Goal: Task Accomplishment & Management: Complete application form

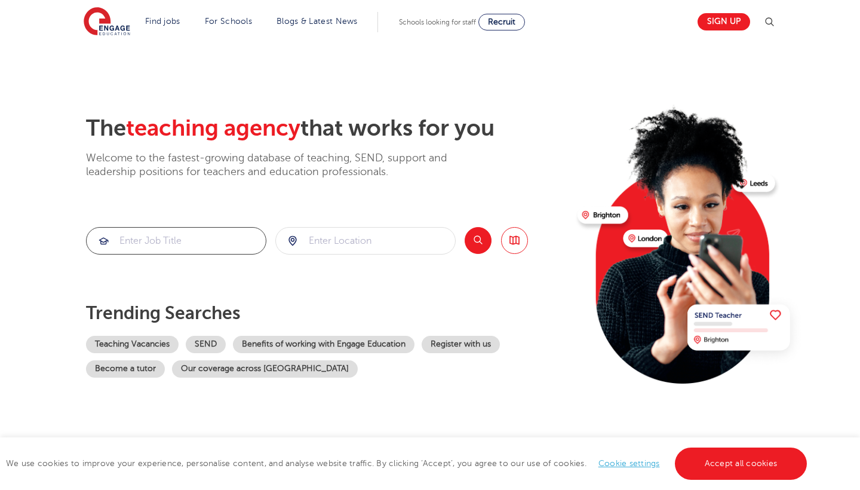
click at [184, 251] on input "search" at bounding box center [176, 241] width 179 height 26
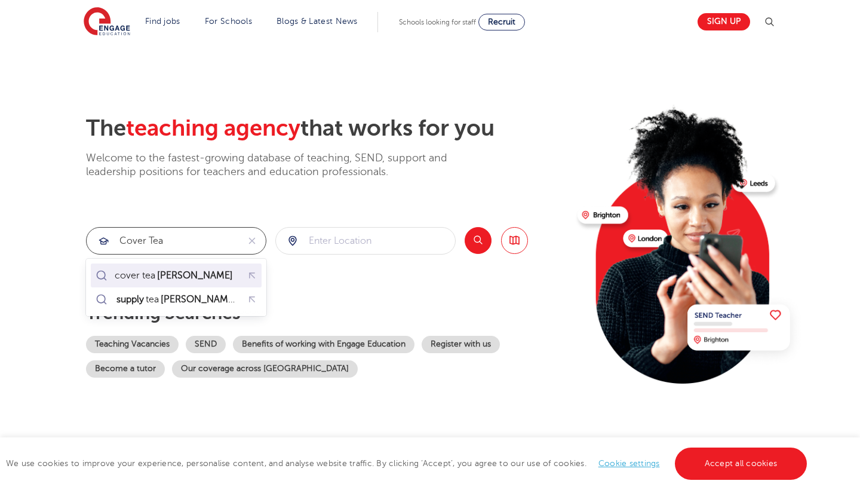
click at [167, 276] on mark "cher" at bounding box center [194, 275] width 79 height 14
type input "cover teacher"
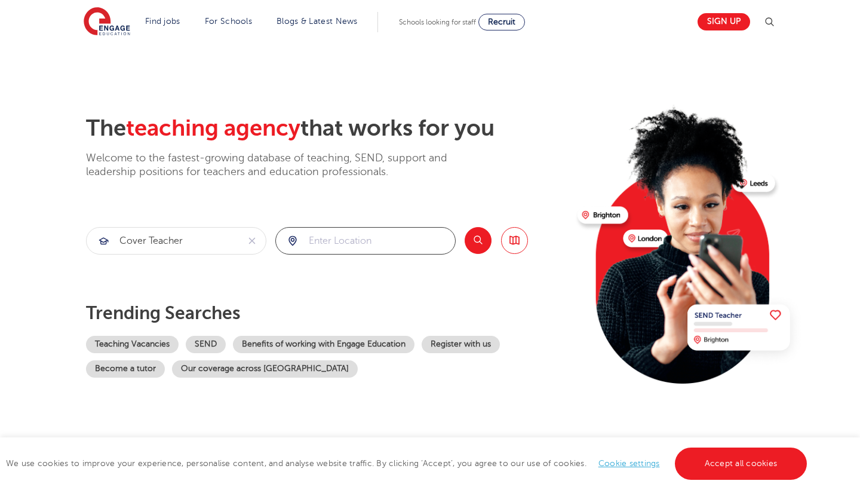
click at [322, 243] on input "search" at bounding box center [365, 241] width 179 height 26
type input "i"
type input "n"
click at [292, 241] on div at bounding box center [365, 241] width 179 height 26
click at [475, 248] on button "Search" at bounding box center [478, 240] width 27 height 27
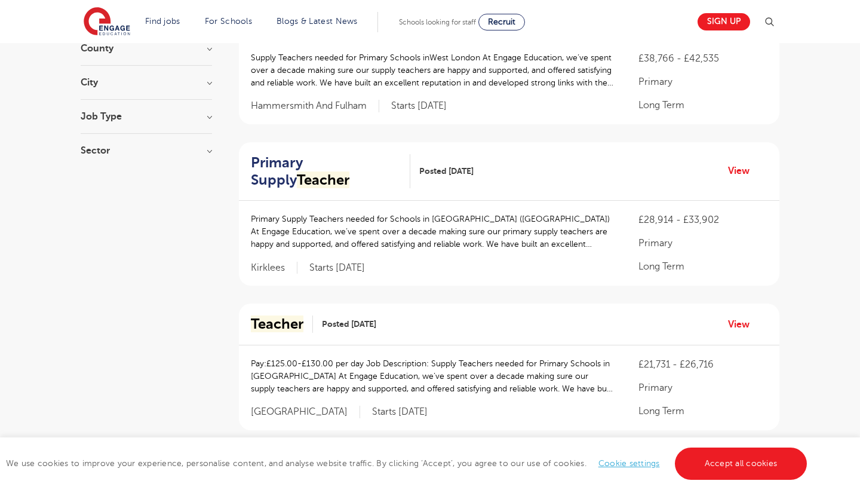
scroll to position [167, 0]
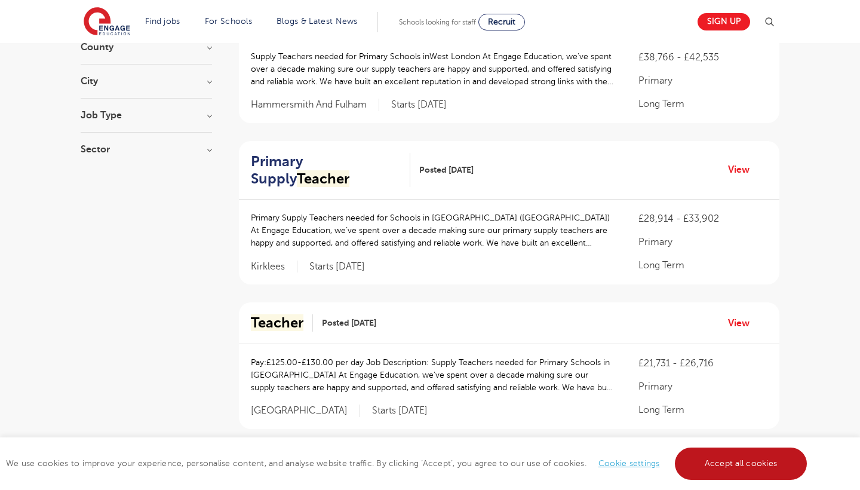
click at [722, 469] on link "Accept all cookies" at bounding box center [741, 463] width 133 height 32
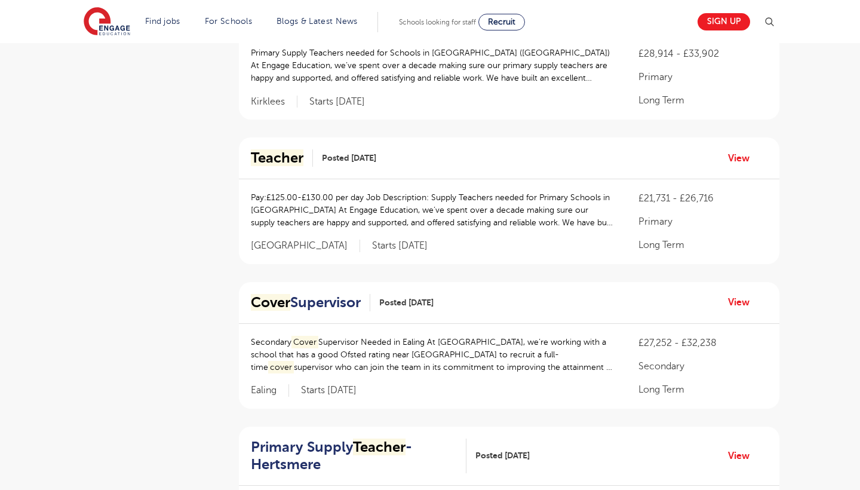
scroll to position [333, 0]
click at [349, 281] on div "Cover Supervisor Posted 22/09/25 View" at bounding box center [509, 302] width 540 height 42
click at [340, 293] on h2 "Cover Supervisor" at bounding box center [306, 301] width 110 height 17
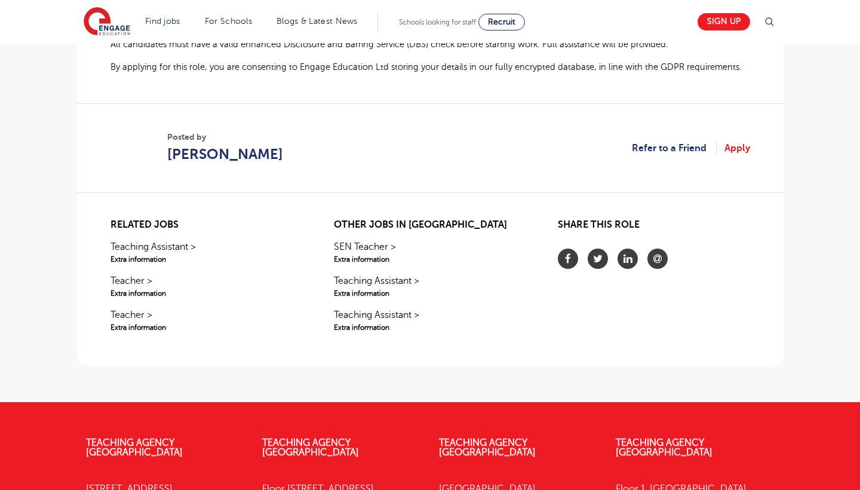
scroll to position [1009, 0]
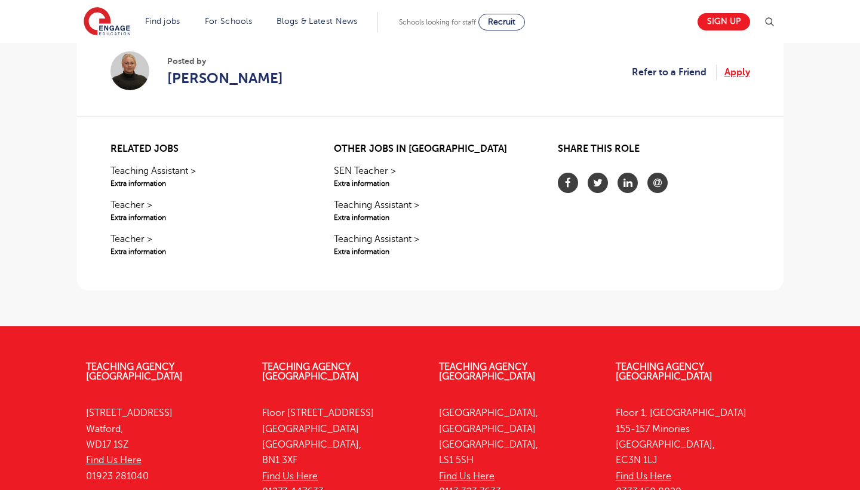
click at [740, 72] on link "Apply" at bounding box center [737, 72] width 26 height 16
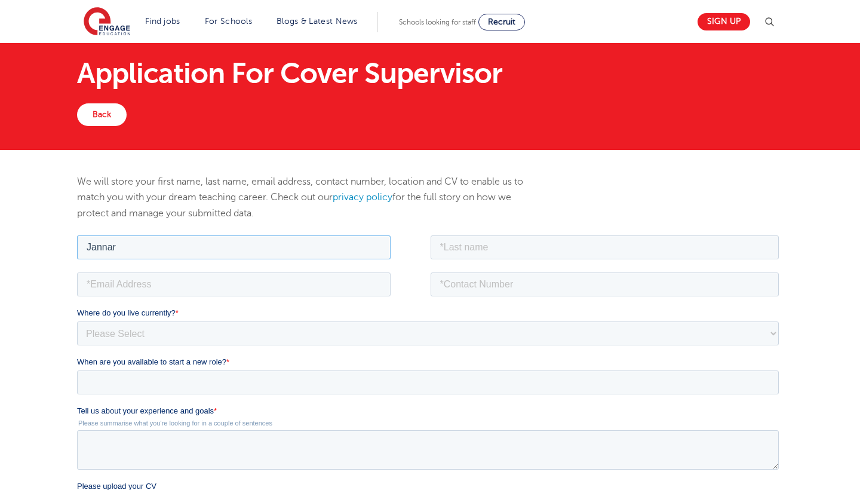
click at [119, 243] on input "Jannar" at bounding box center [232, 247] width 313 height 24
type input "Jannat"
type input "Akbar"
type input "jntakbar528@hotmail.com"
click at [475, 281] on input "07443953573" at bounding box center [604, 284] width 349 height 24
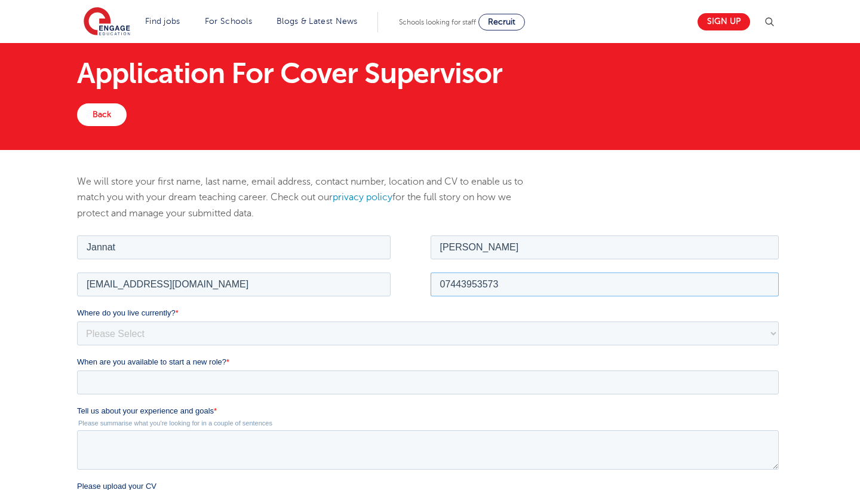
type input "07443953573"
click at [450, 316] on label "Where do you live currently? *" at bounding box center [429, 312] width 706 height 12
click at [450, 321] on select "Please Select UK Canada Ireland Australia New Zealand Europe USA South Africa J…" at bounding box center [427, 333] width 702 height 24
select select "UK"
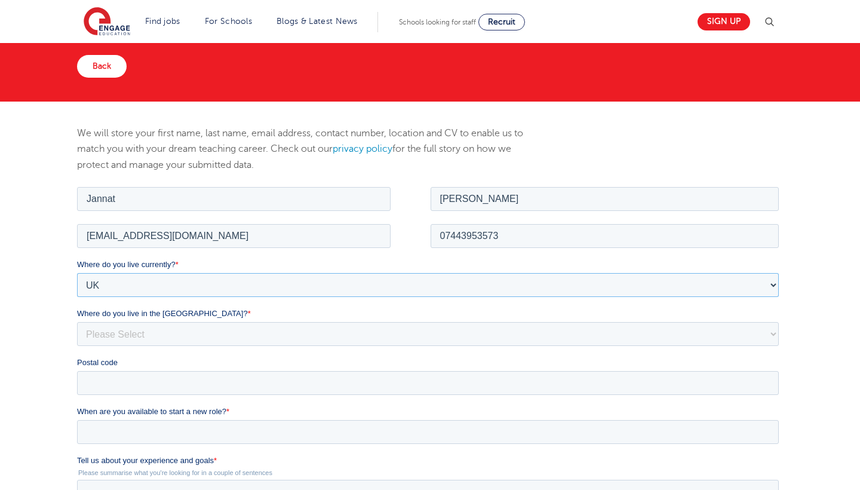
scroll to position [85, 0]
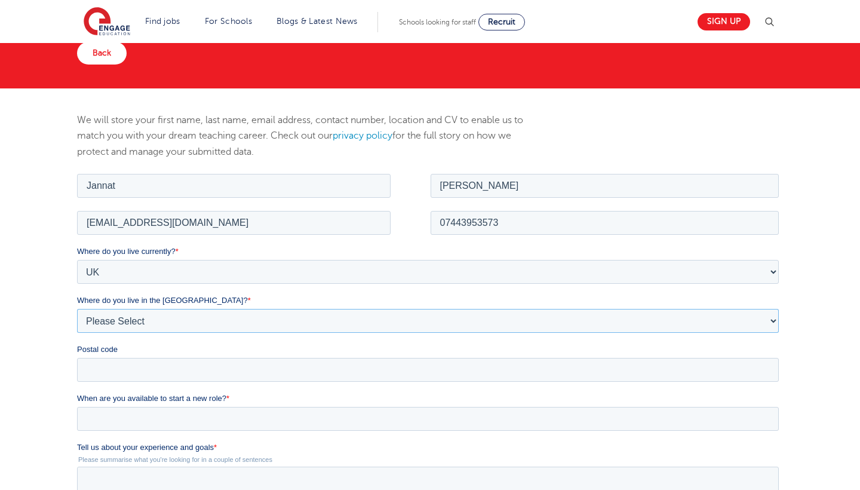
select select "City of London"
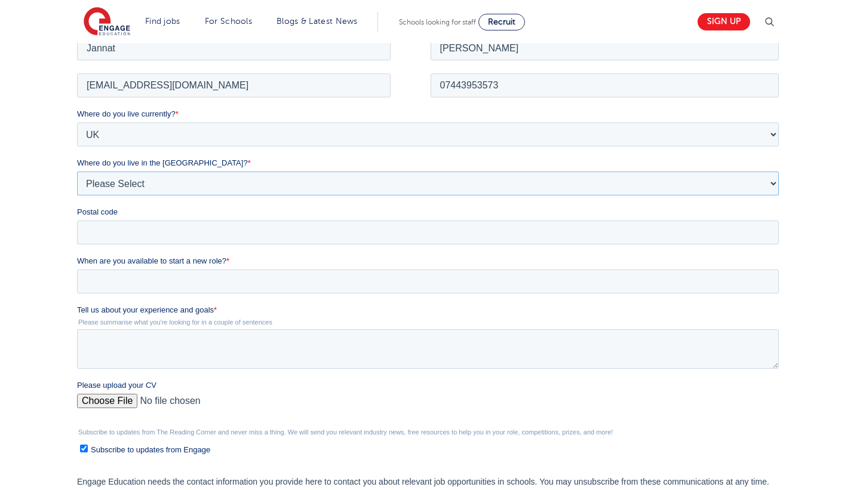
scroll to position [225, 0]
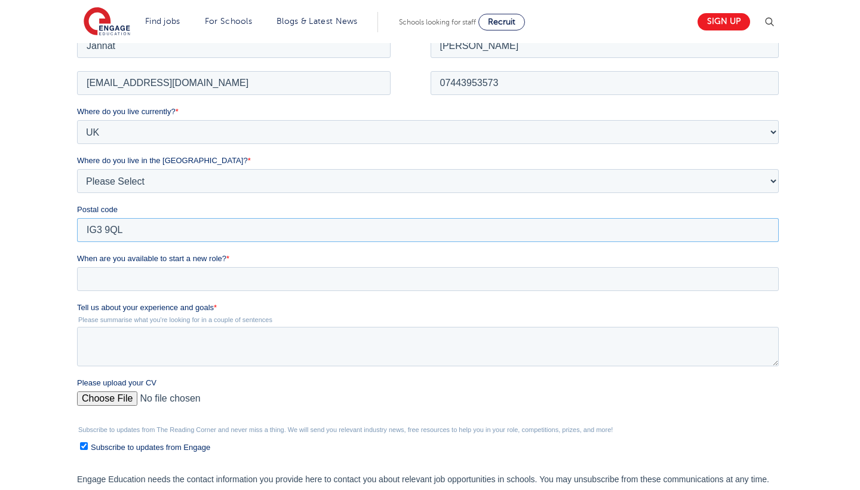
type input "IG3 9QL"
click at [222, 288] on input "When are you available to start a new role? *" at bounding box center [427, 278] width 702 height 24
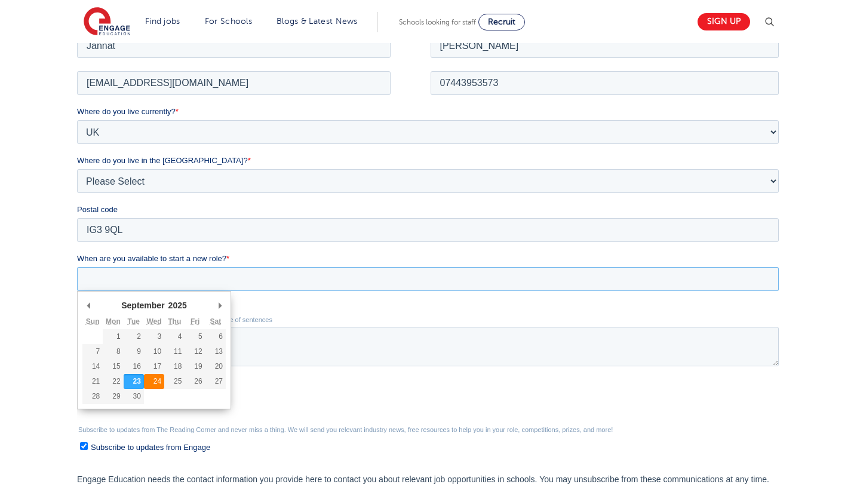
type div "2025-09-24"
type input "2025/09/24"
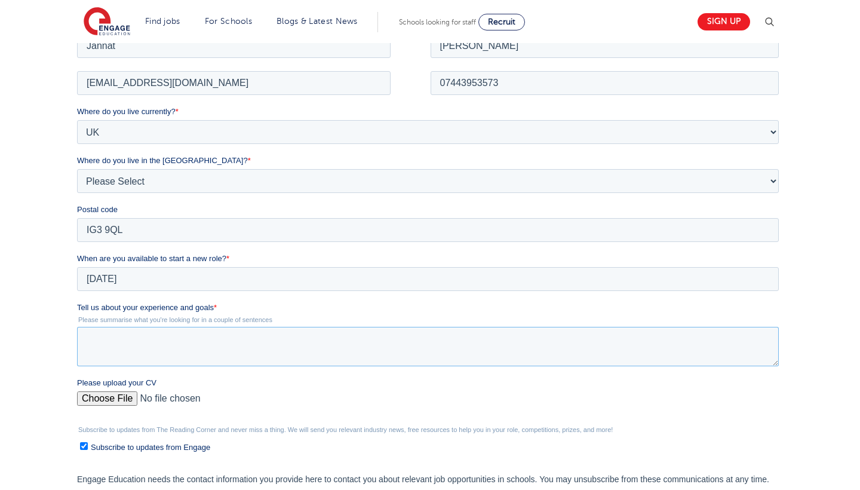
click at [140, 338] on textarea "Tell us about your experience and goals *" at bounding box center [427, 345] width 702 height 39
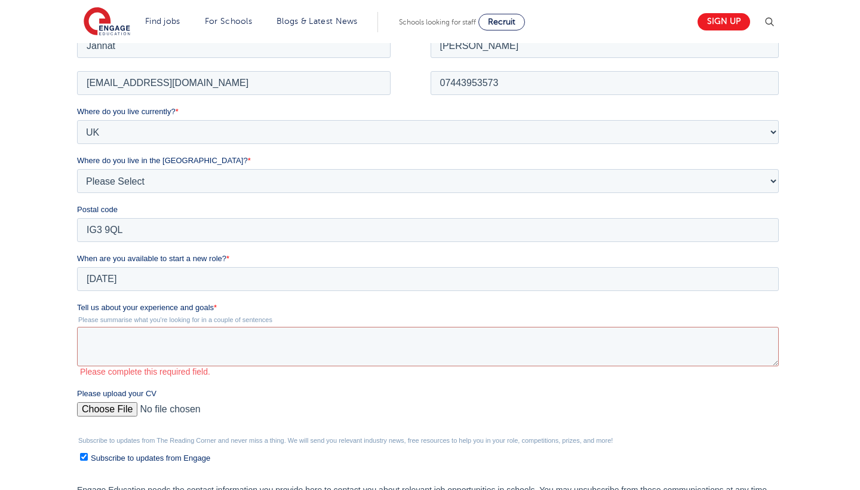
drag, startPoint x: 142, startPoint y: 334, endPoint x: 281, endPoint y: 322, distance: 139.0
drag, startPoint x: 153, startPoint y: 336, endPoint x: 162, endPoint y: 305, distance: 32.5
drag, startPoint x: 77, startPoint y: 306, endPoint x: 237, endPoint y: 313, distance: 160.2
click at [315, 331] on textarea "Tell us about your experience and goals *" at bounding box center [427, 345] width 702 height 39
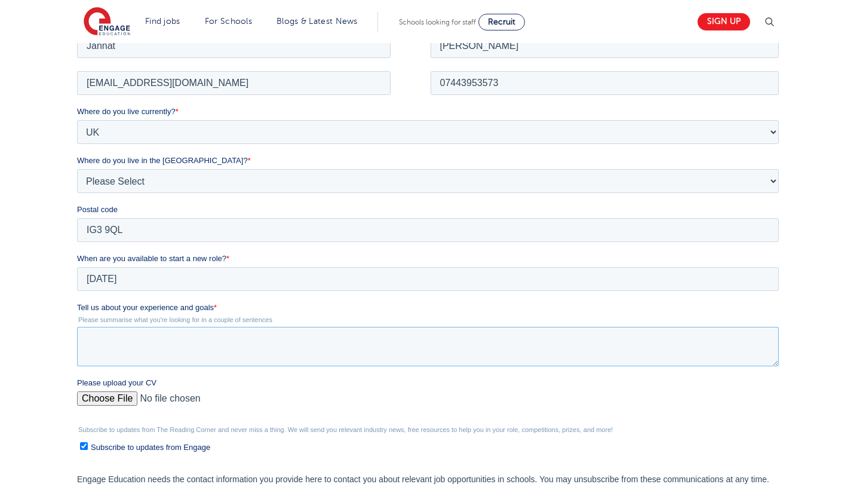
paste textarea "have been tutoring since 2017, supporting students in core subjects and helping…"
type textarea "have been tutoring since 2017, supporting students in core subjects and helping…"
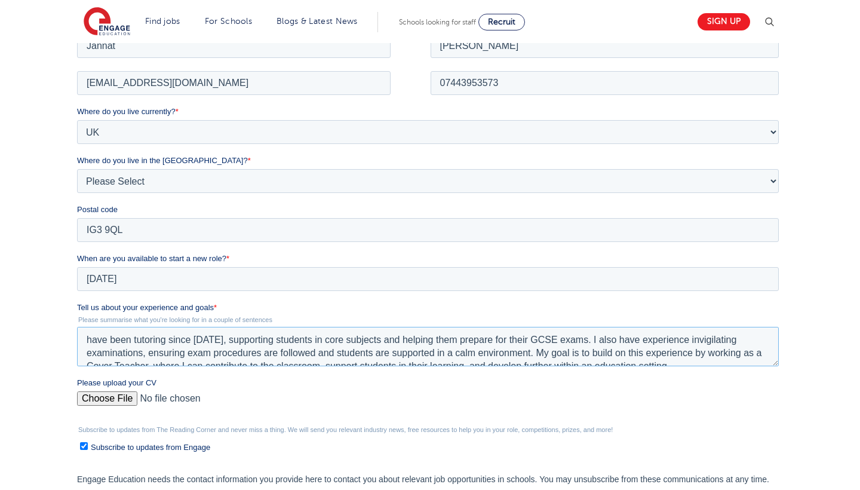
scroll to position [0, 0]
click at [94, 339] on textarea "have been tutoring since 2017, supporting students in core subjects and helping…" at bounding box center [427, 345] width 702 height 39
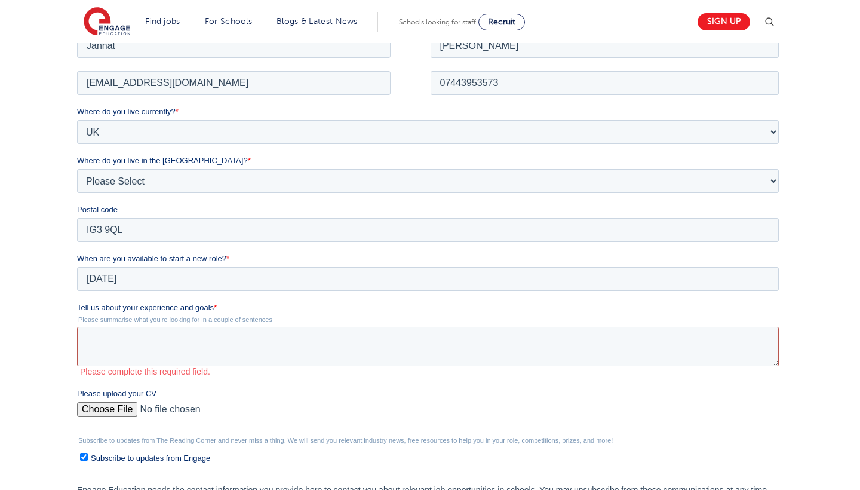
paste textarea "I have several years of experience working with students through tutoring and e…"
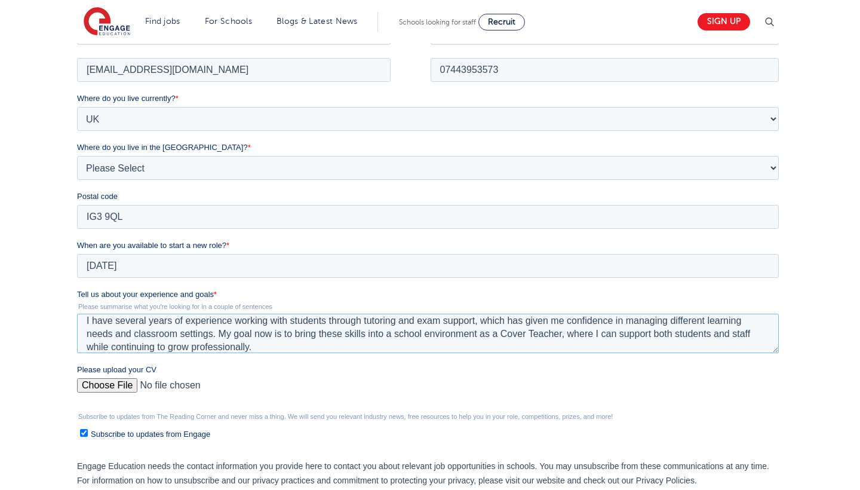
scroll to position [245, 0]
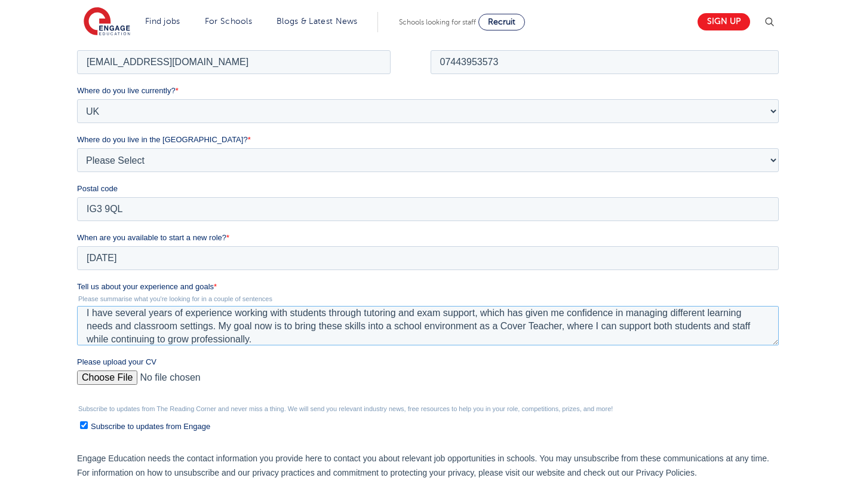
type textarea "I have several years of experience working with students through tutoring and e…"
click at [122, 374] on input "Please upload your CV" at bounding box center [427, 382] width 702 height 24
type input "C:\fakepath\CV - cover .pdf"
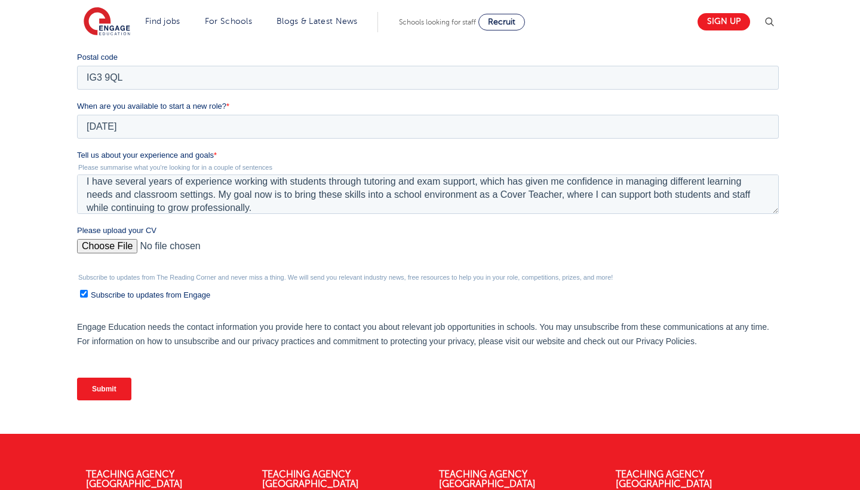
scroll to position [607, 0]
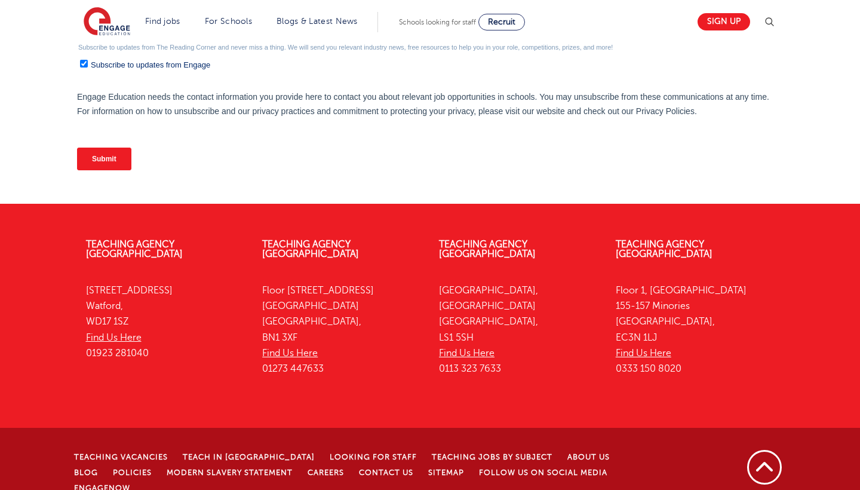
click at [94, 146] on div "Submit" at bounding box center [429, 158] width 706 height 43
click at [94, 153] on input "Submit" at bounding box center [103, 158] width 54 height 23
